Goal: Task Accomplishment & Management: Manage account settings

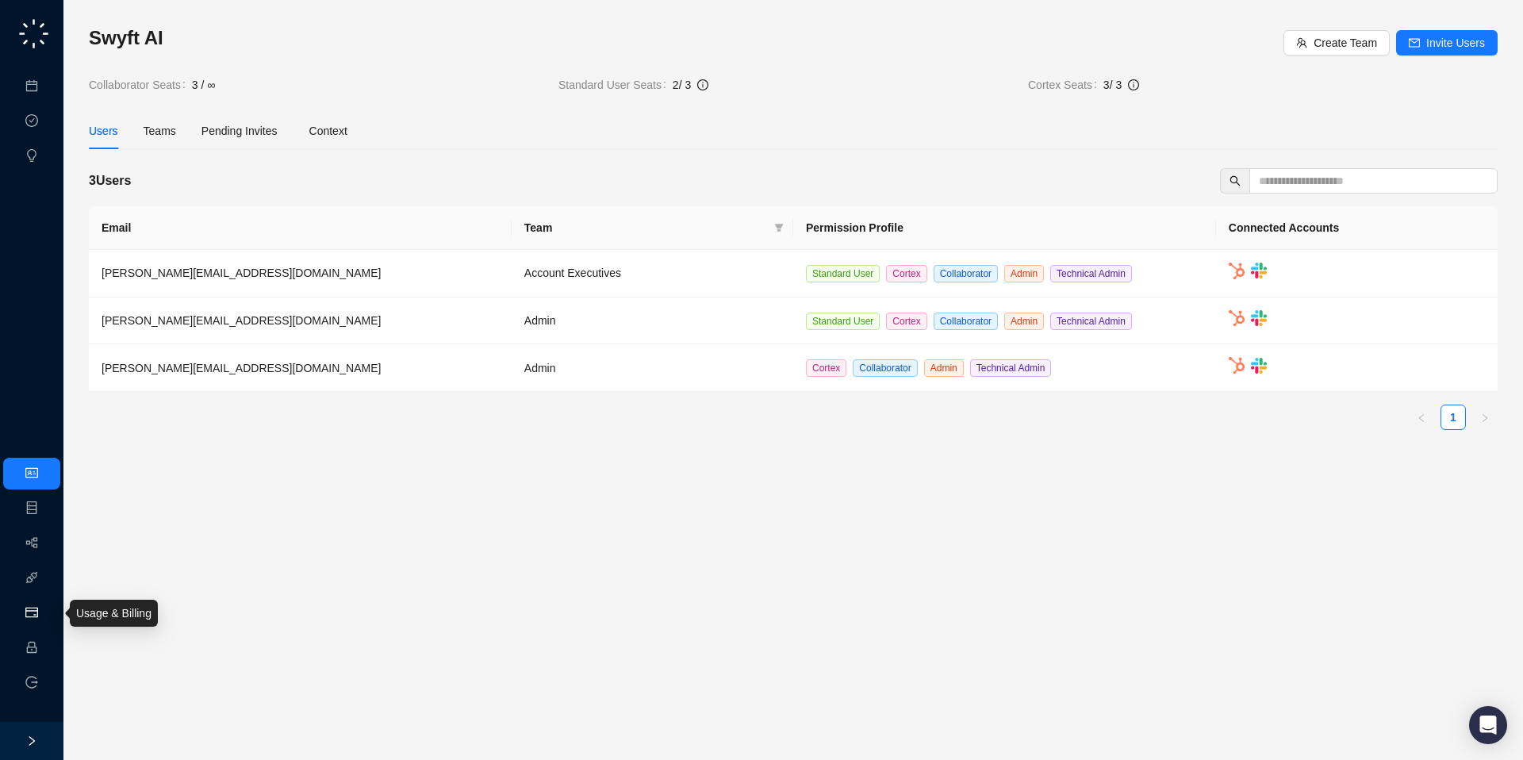
click at [46, 613] on link "Usage & Billing" at bounding box center [83, 613] width 75 height 13
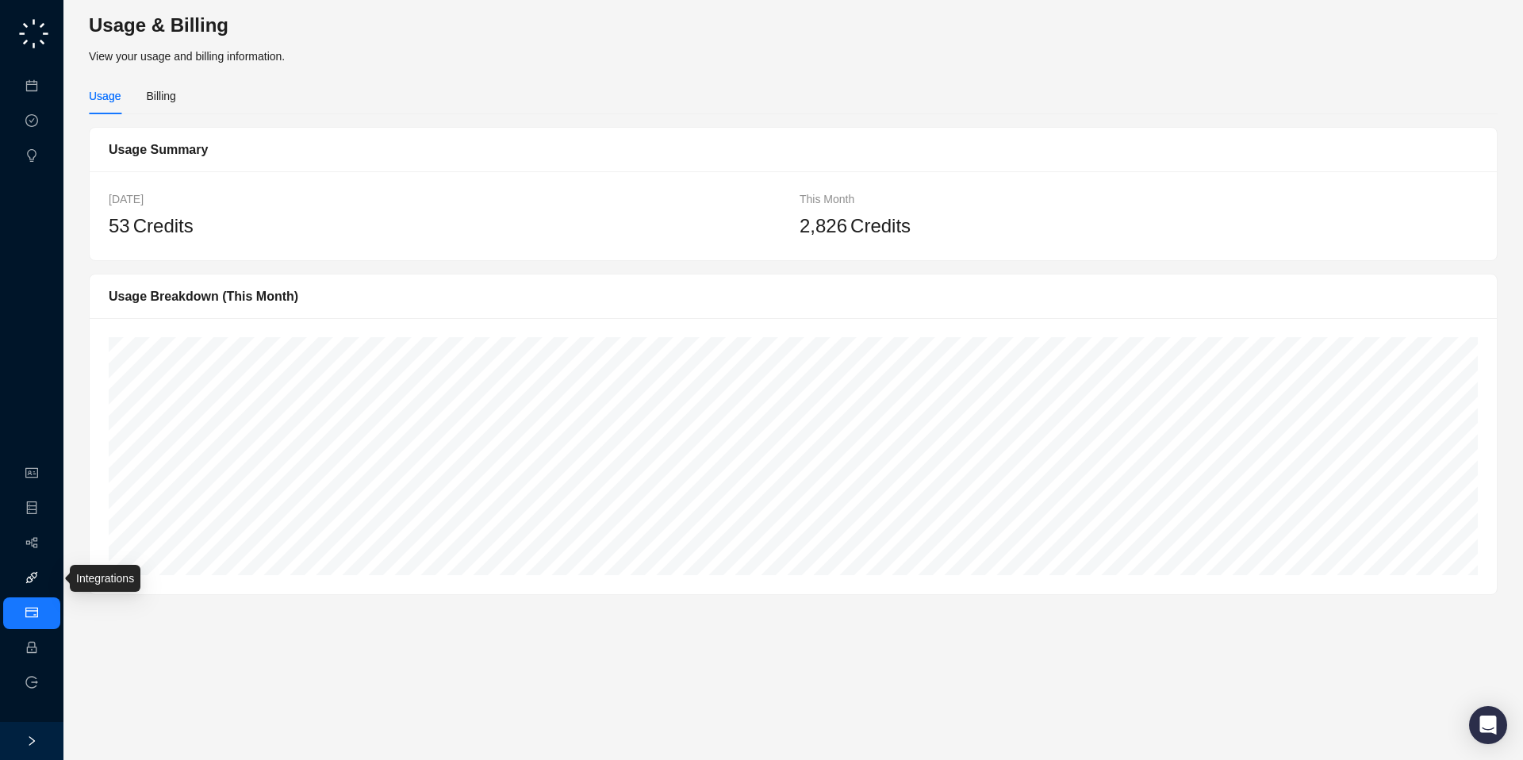
click at [46, 578] on link "Integrations" at bounding box center [75, 578] width 58 height 13
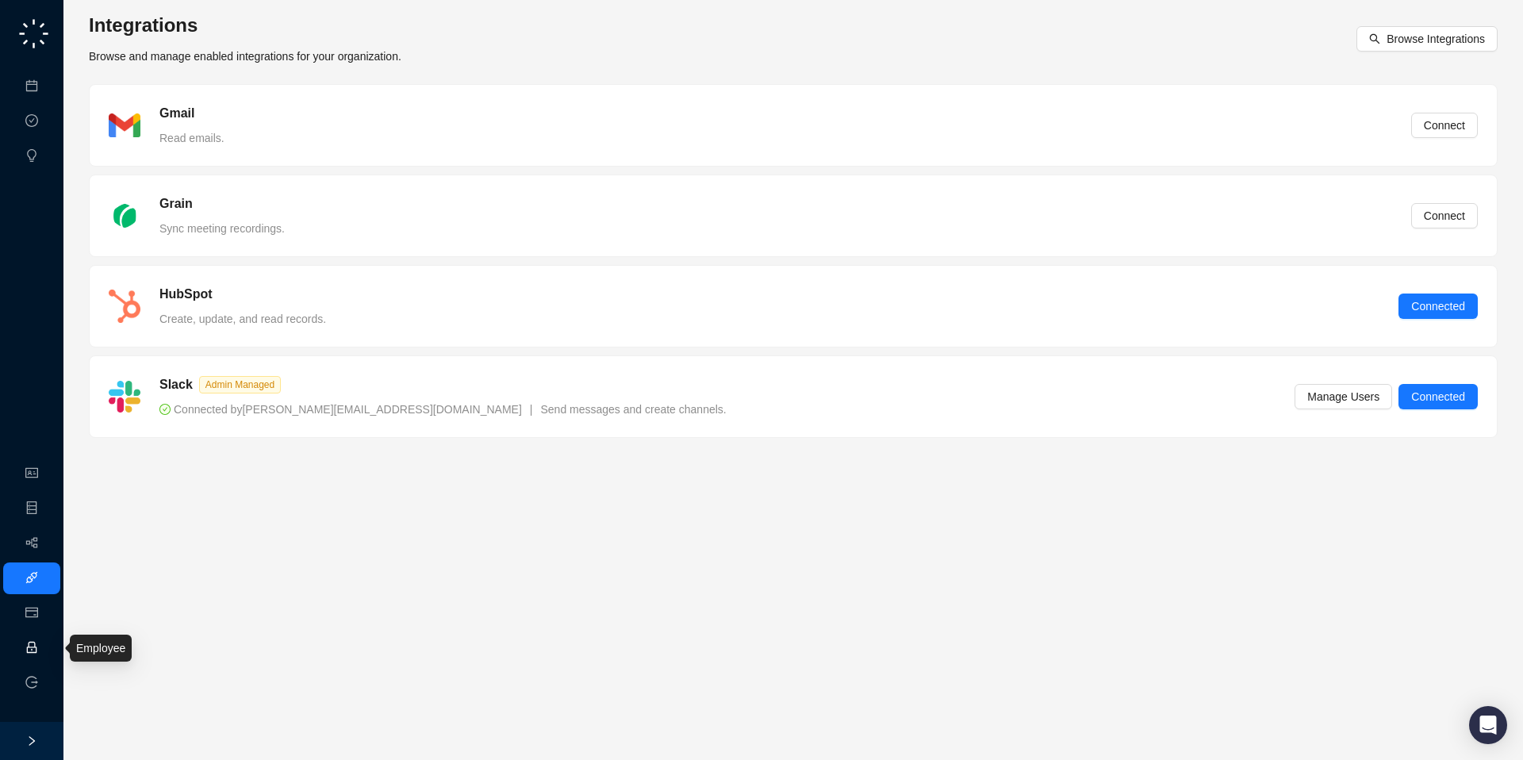
click at [46, 650] on link "Employee" at bounding box center [70, 648] width 49 height 13
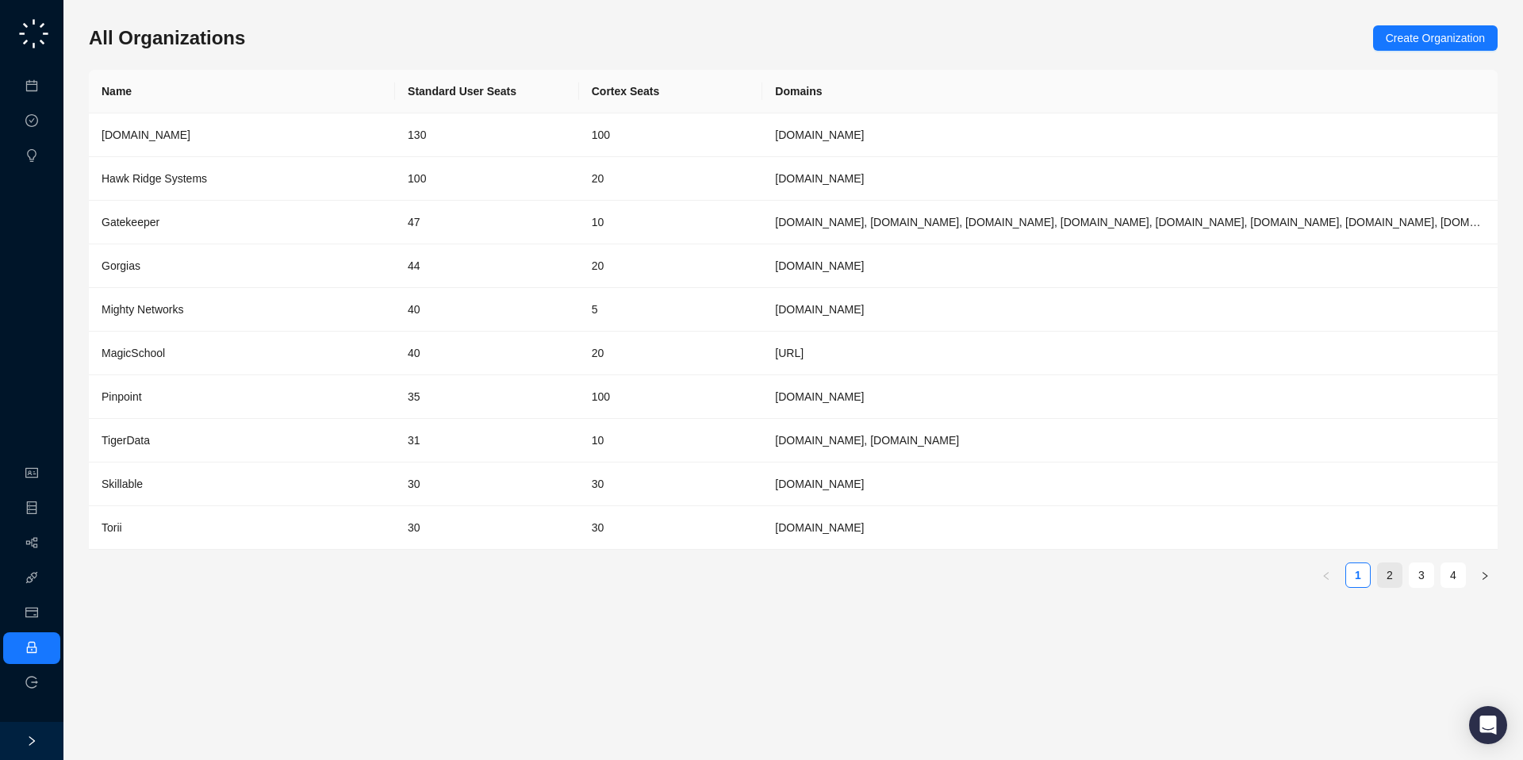
click at [1394, 582] on link "2" at bounding box center [1390, 575] width 24 height 24
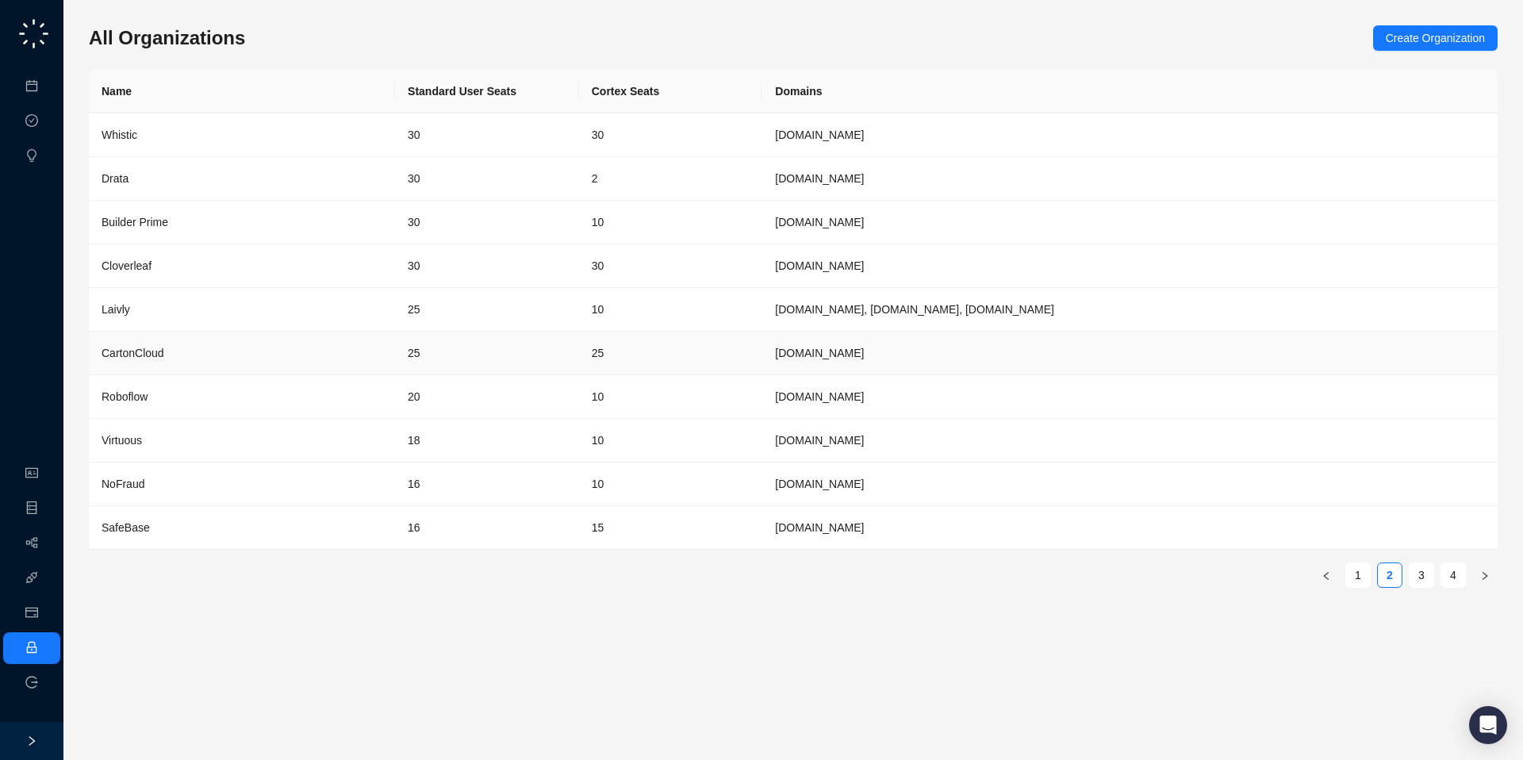
click at [451, 334] on td "25" at bounding box center [487, 354] width 184 height 44
click at [417, 306] on td "25" at bounding box center [487, 310] width 184 height 44
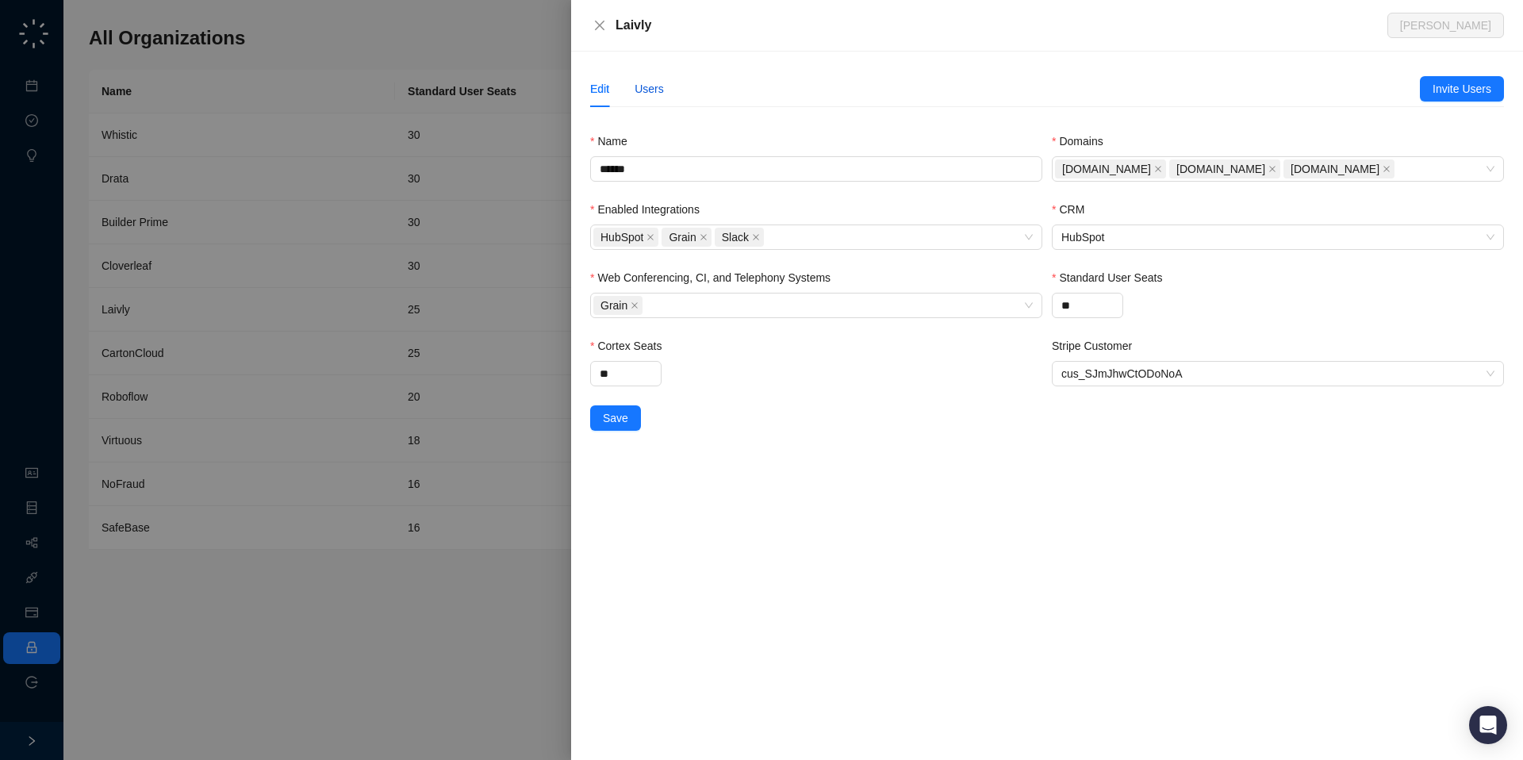
click at [655, 84] on div "Users" at bounding box center [649, 88] width 29 height 17
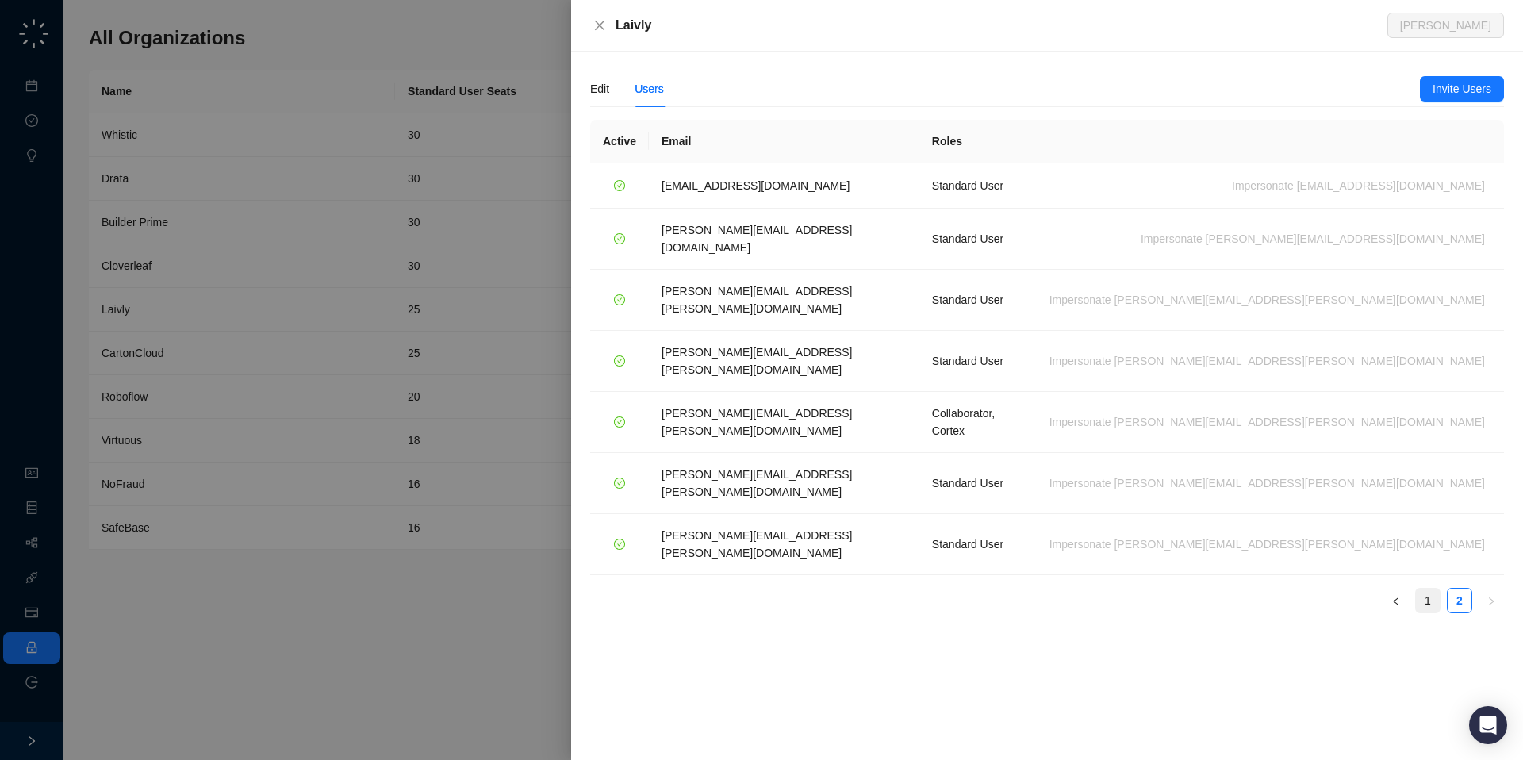
click at [1425, 589] on link "1" at bounding box center [1428, 601] width 24 height 24
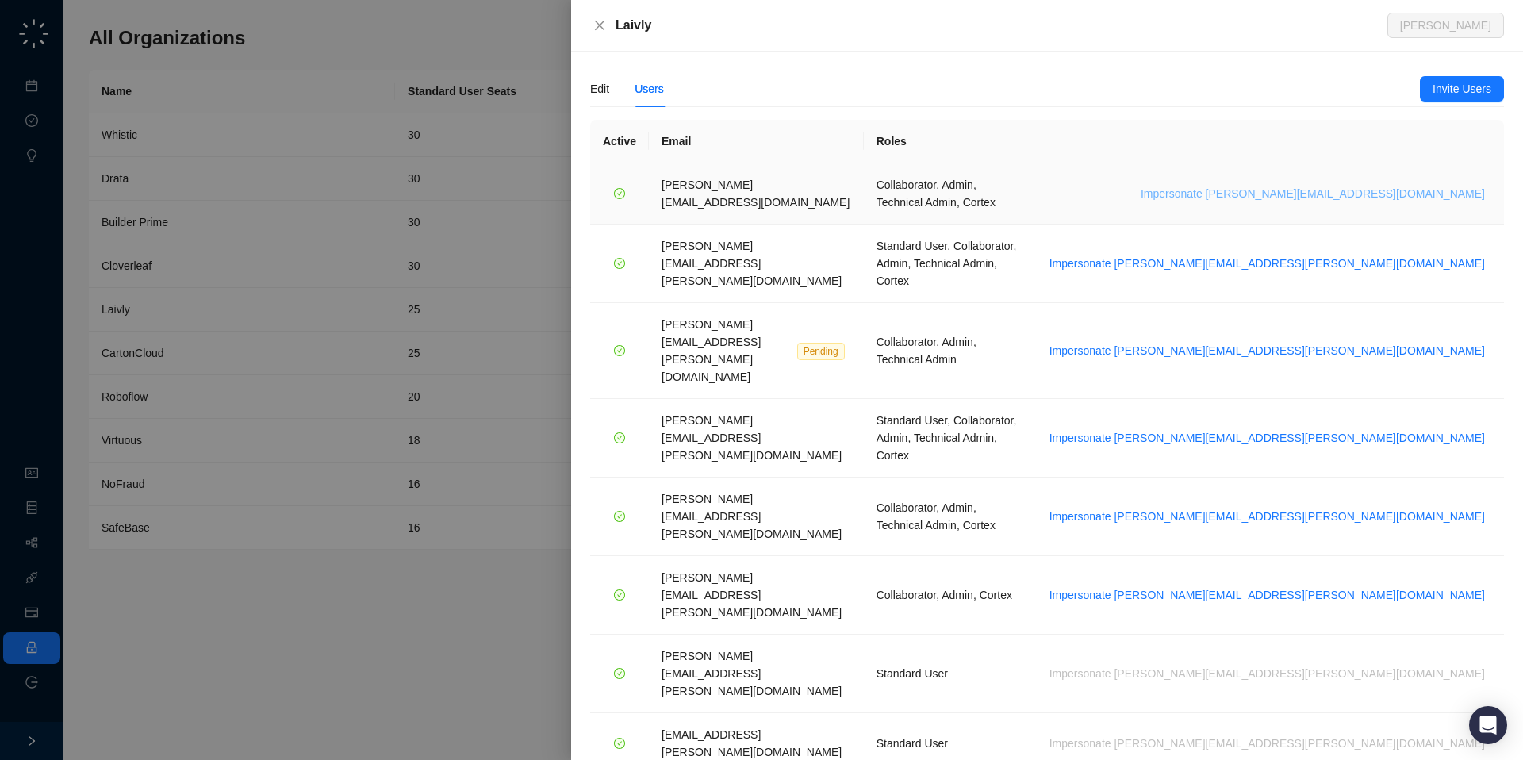
click at [1314, 190] on span "Impersonate chris.moakler@laivly.com" at bounding box center [1313, 193] width 344 height 17
